Goal: Task Accomplishment & Management: Use online tool/utility

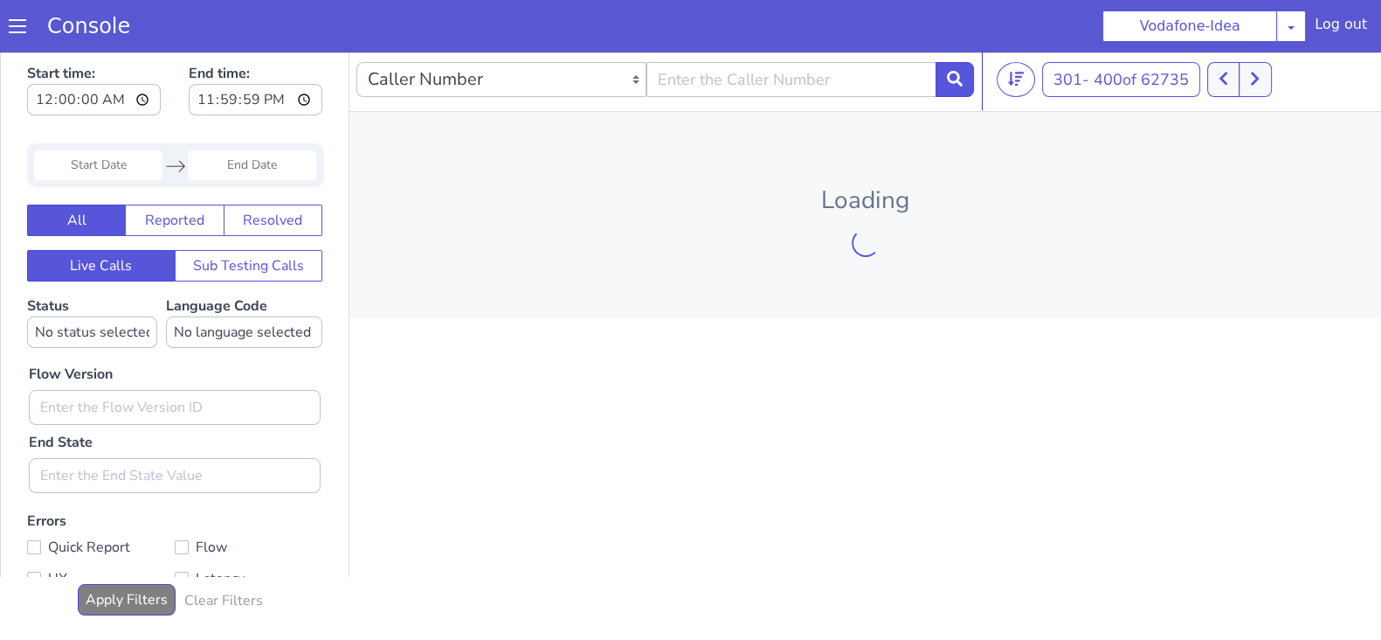
drag, startPoint x: 0, startPoint y: 48, endPoint x: 1232, endPoint y: 75, distance: 1232.2
click at [1232, 76] on button at bounding box center [1223, 79] width 32 height 35
click at [1232, 79] on button at bounding box center [1223, 79] width 32 height 35
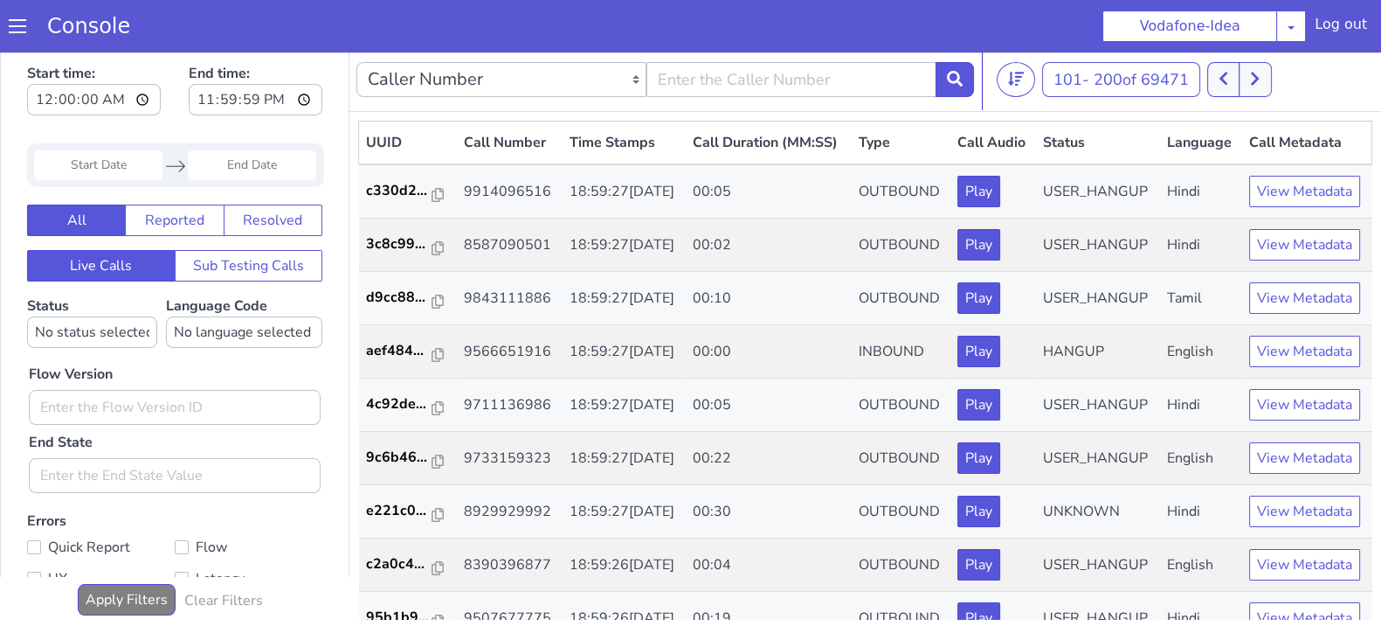
click at [1232, 77] on button at bounding box center [1223, 79] width 32 height 35
click at [1240, 77] on icon at bounding box center [1236, 79] width 8 height 13
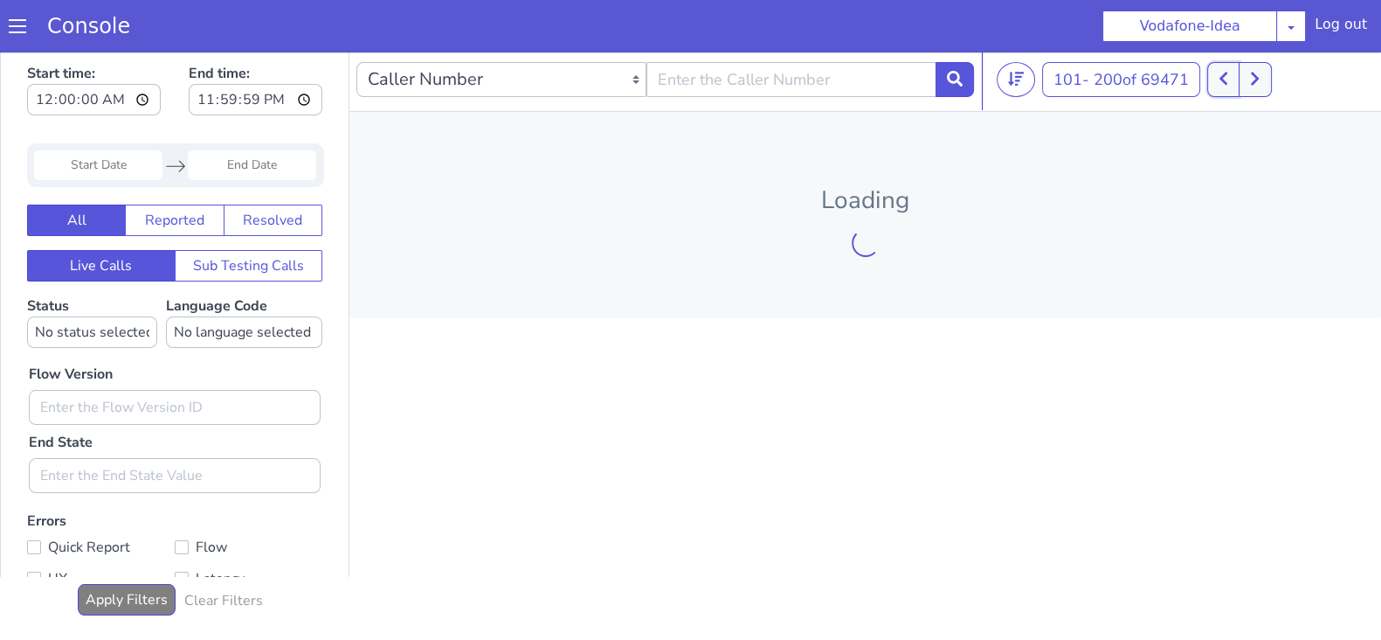
click at [1226, 86] on button at bounding box center [1223, 79] width 32 height 35
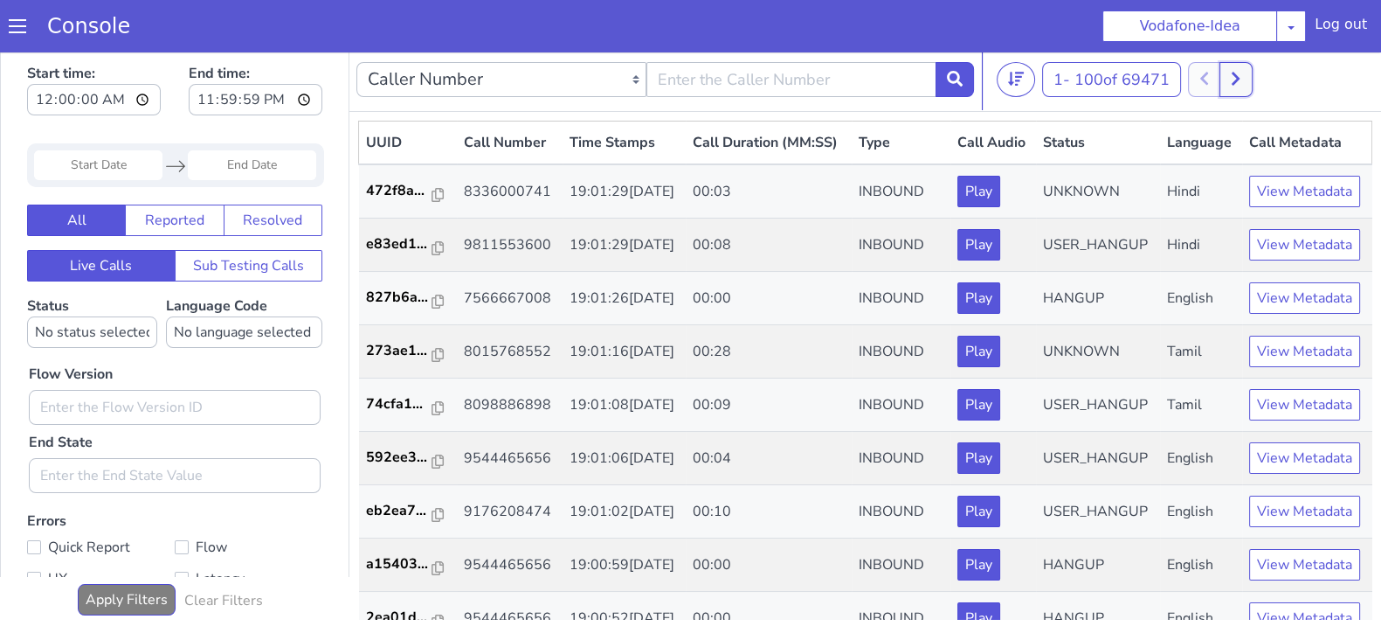
click at [1246, 85] on button at bounding box center [1236, 79] width 32 height 35
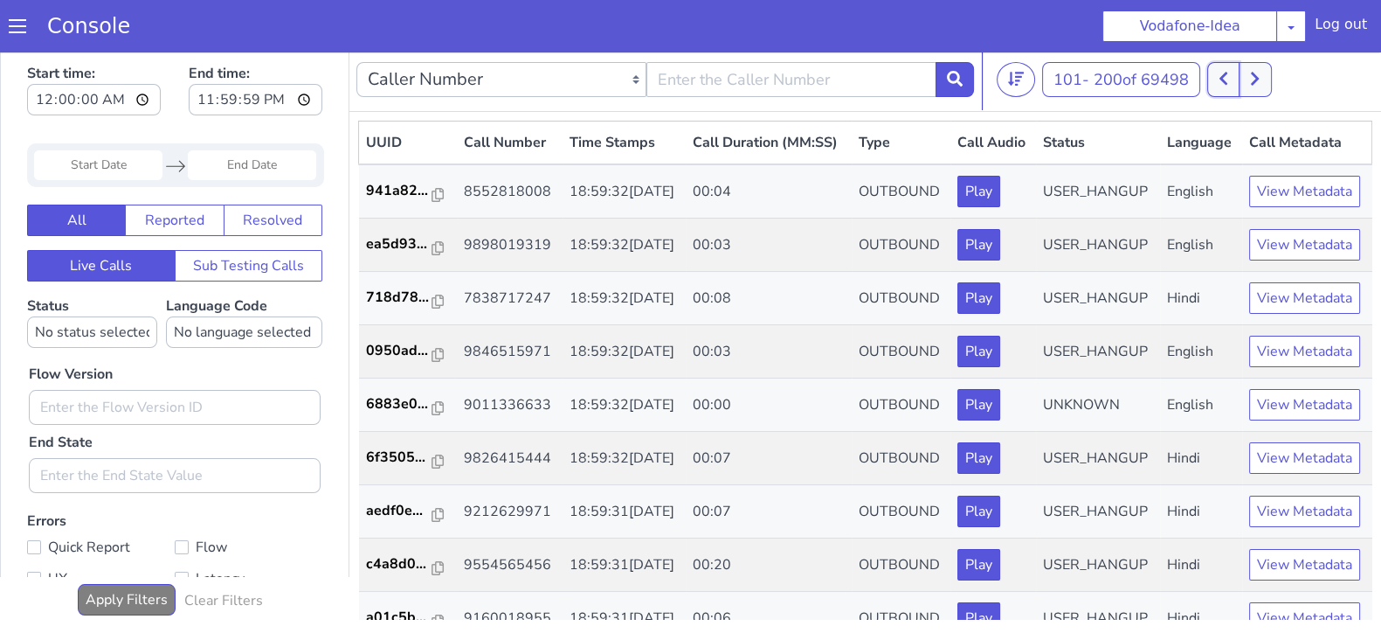
click at [1222, 86] on button at bounding box center [1223, 79] width 32 height 35
